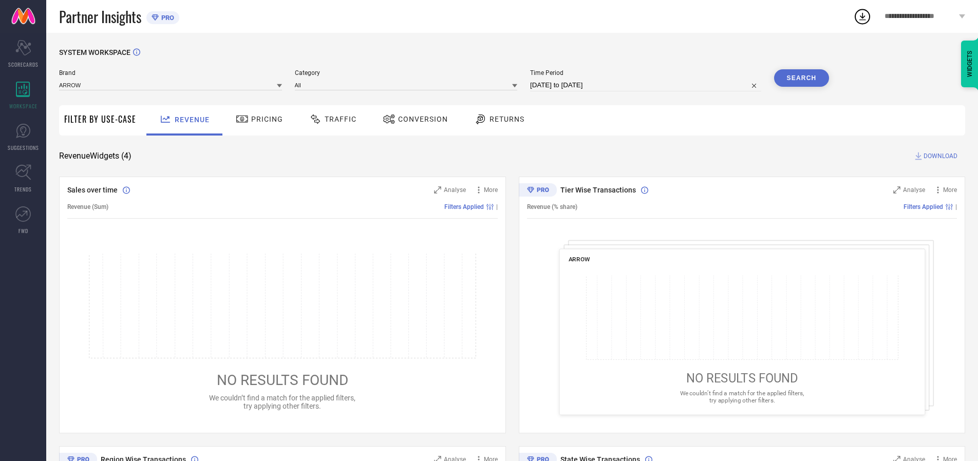
click at [330, 119] on span "Traffic" at bounding box center [341, 119] width 32 height 8
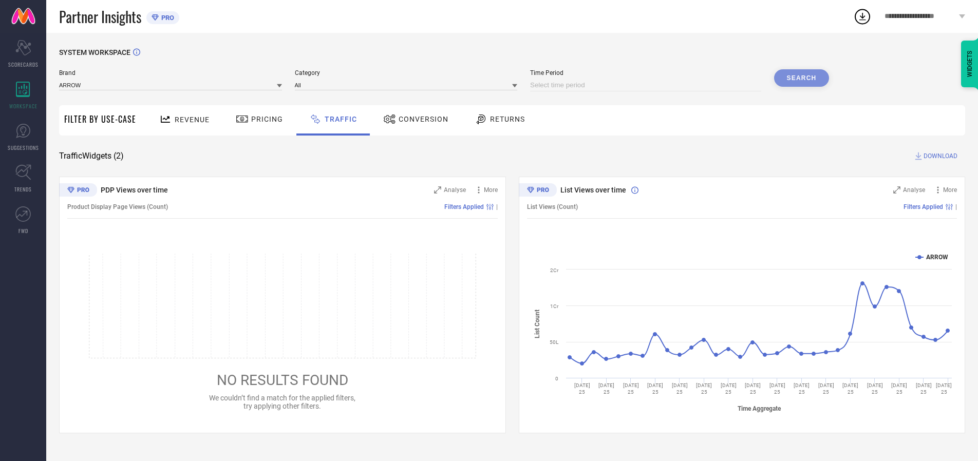
click at [647, 85] on input at bounding box center [645, 85] width 231 height 12
select select "8"
select select "2025"
select select "9"
select select "2025"
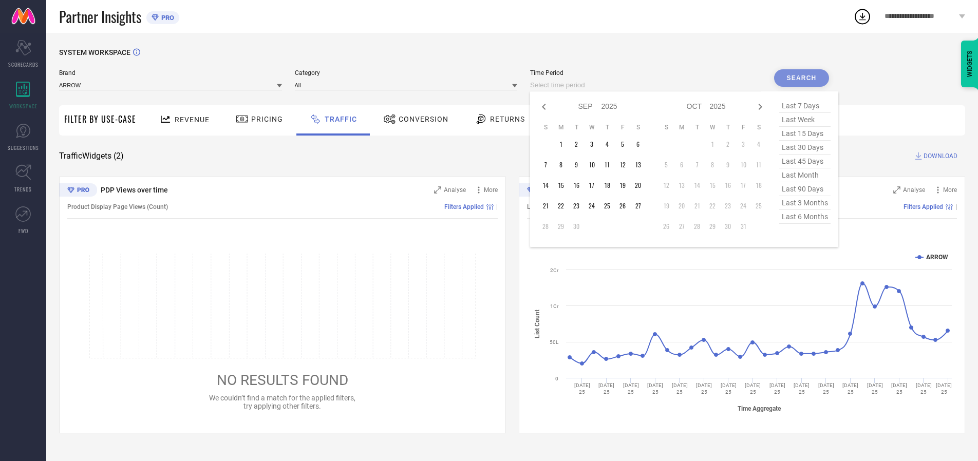
click at [641, 206] on td "27" at bounding box center [637, 205] width 15 height 15
type input "[DATE] to [DATE]"
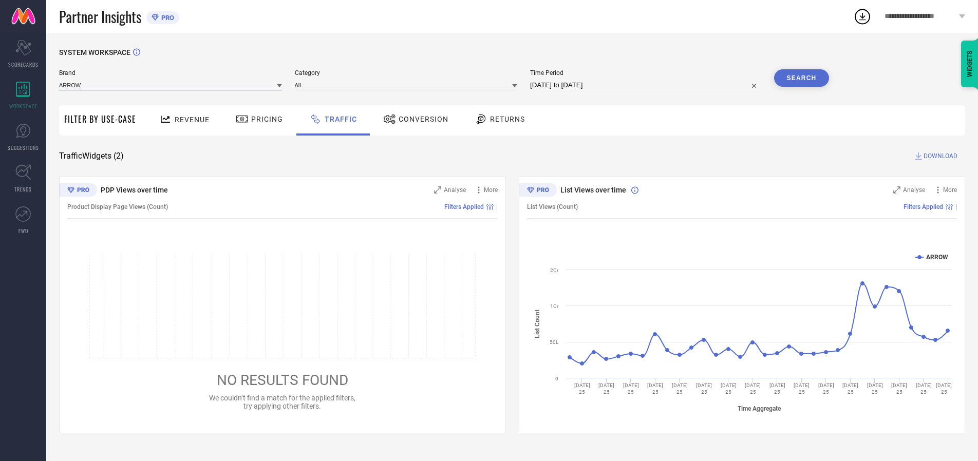
click at [171, 85] on input at bounding box center [170, 85] width 223 height 11
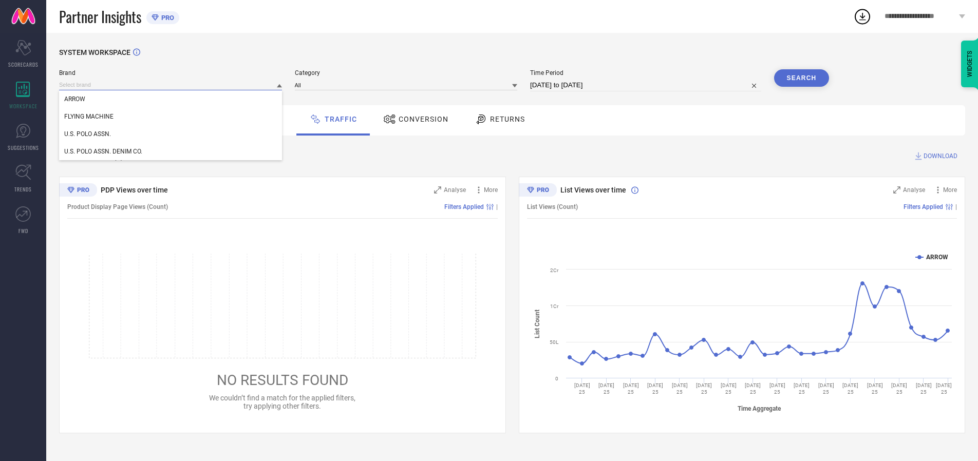
click at [171, 85] on input at bounding box center [170, 85] width 223 height 11
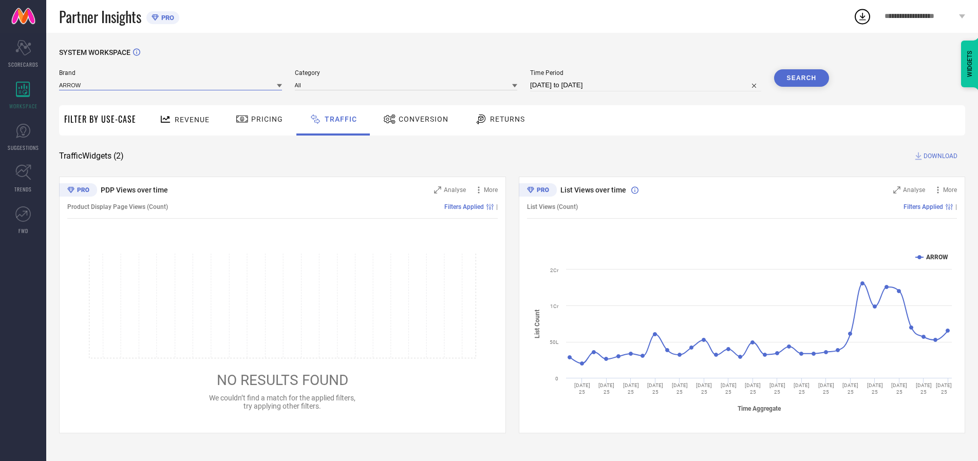
click at [171, 85] on input at bounding box center [170, 85] width 223 height 11
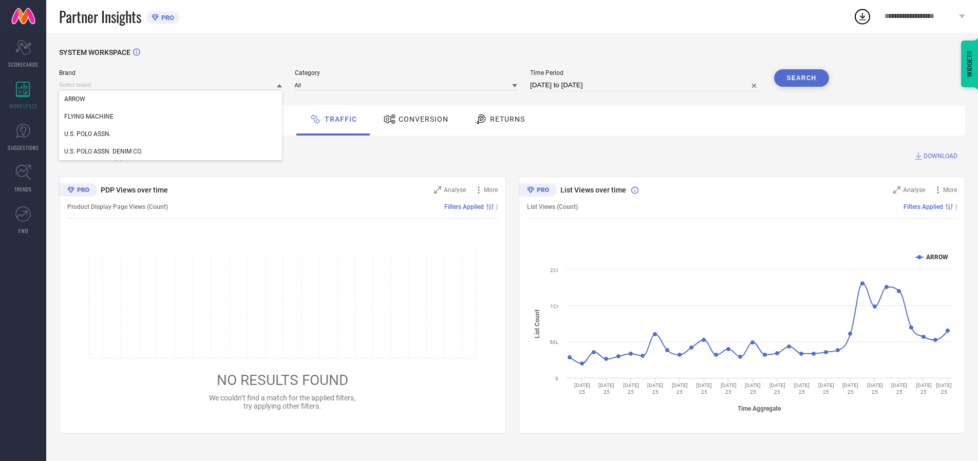
click at [171, 134] on div "U.S. POLO ASSN." at bounding box center [170, 133] width 223 height 17
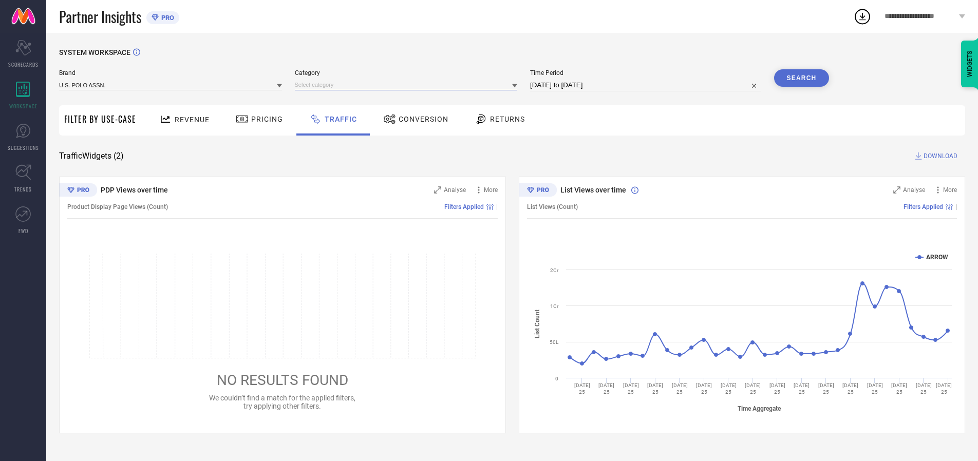
click at [408, 85] on input at bounding box center [406, 85] width 223 height 11
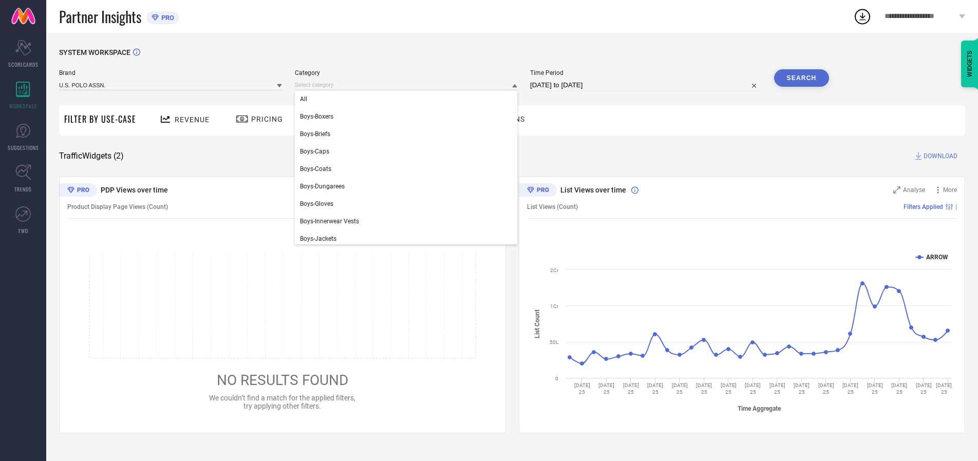
click at [408, 99] on div "All" at bounding box center [406, 98] width 223 height 17
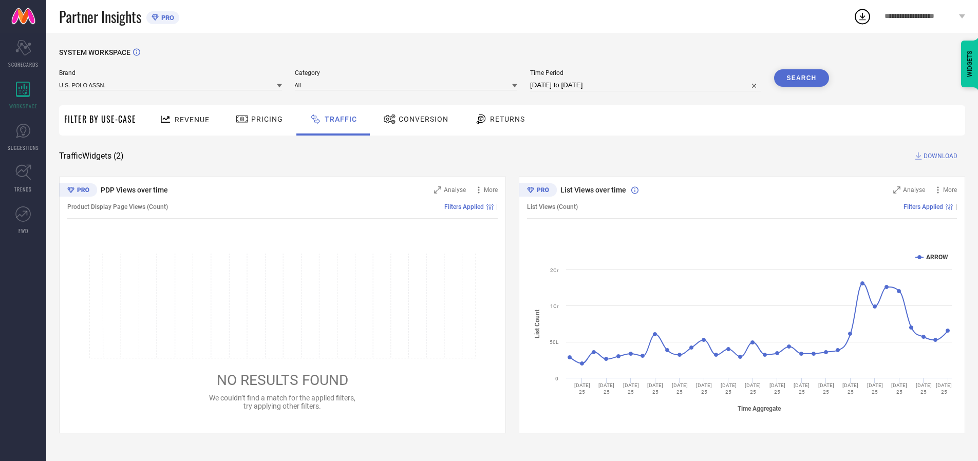
click at [801, 78] on button "Search" at bounding box center [801, 77] width 55 height 17
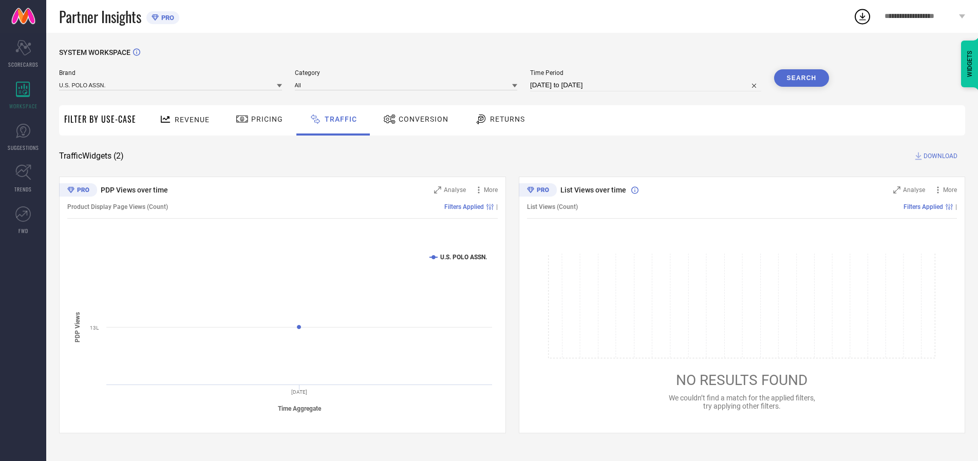
click at [939, 156] on span "DOWNLOAD" at bounding box center [940, 156] width 34 height 10
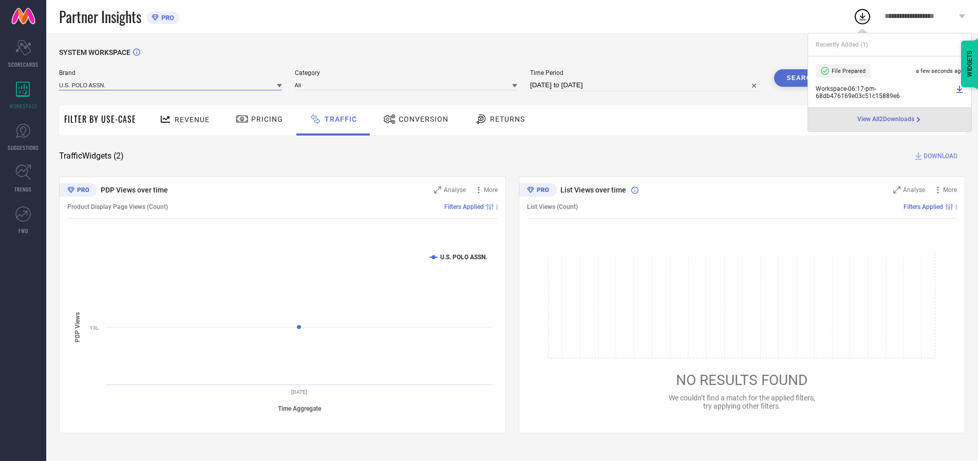
click at [171, 85] on input at bounding box center [170, 85] width 223 height 11
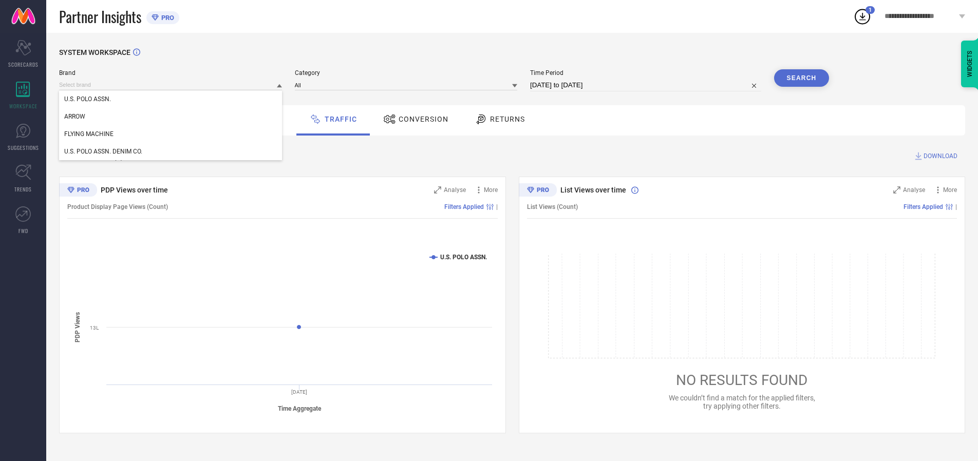
click at [171, 151] on div "U.S. POLO ASSN. DENIM CO." at bounding box center [170, 151] width 223 height 17
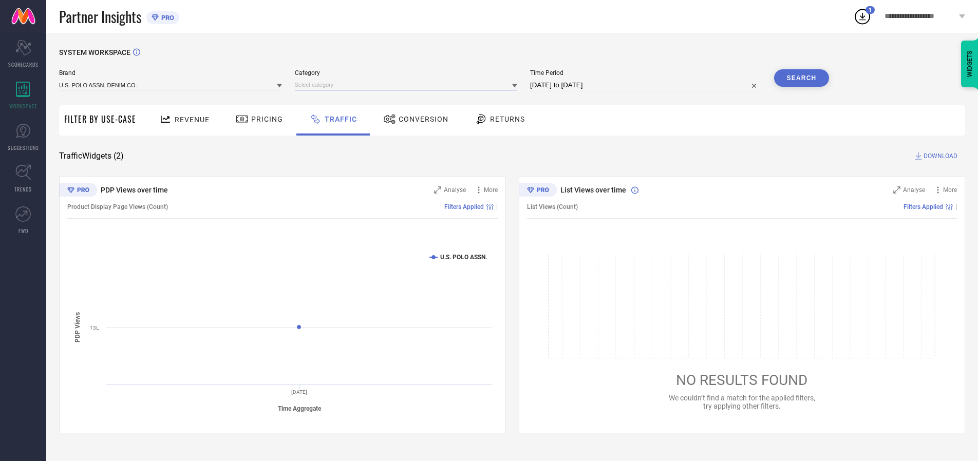
click at [408, 85] on input at bounding box center [406, 85] width 223 height 11
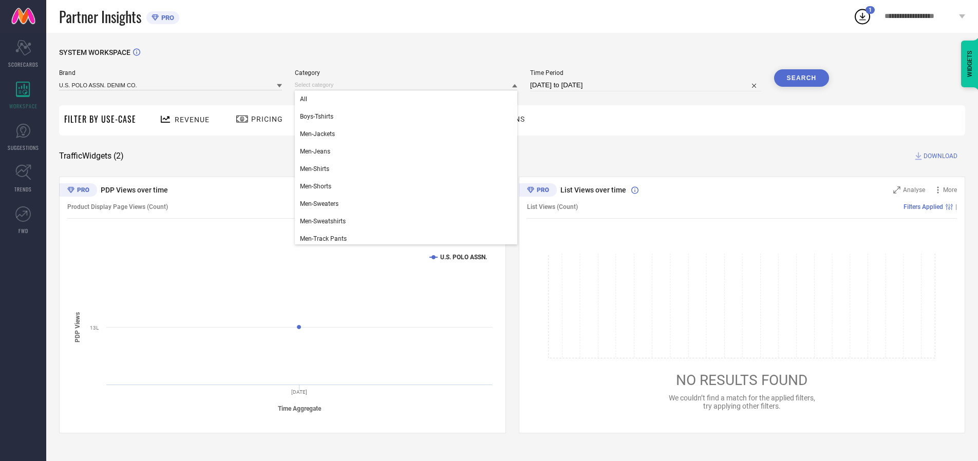
click at [408, 99] on div "All" at bounding box center [406, 98] width 223 height 17
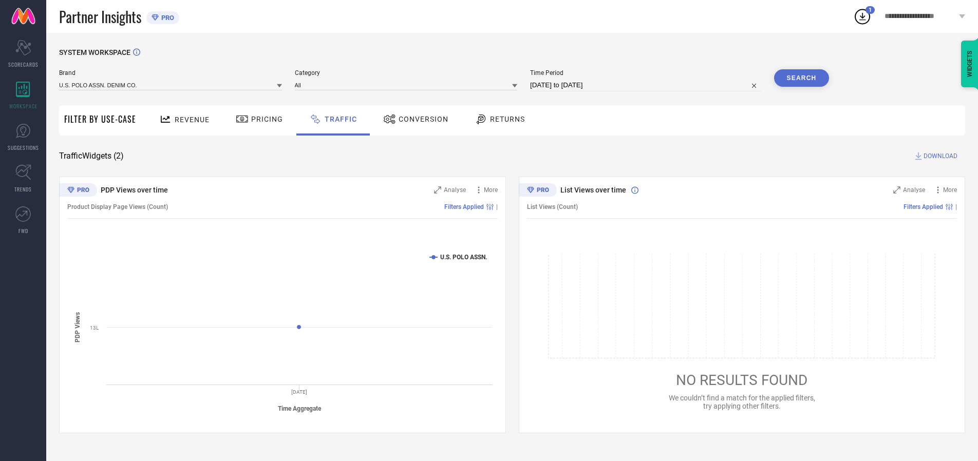
click at [801, 78] on button "Search" at bounding box center [801, 77] width 55 height 17
click at [939, 156] on span "DOWNLOAD" at bounding box center [940, 156] width 34 height 10
